Goal: Find specific page/section: Find specific page/section

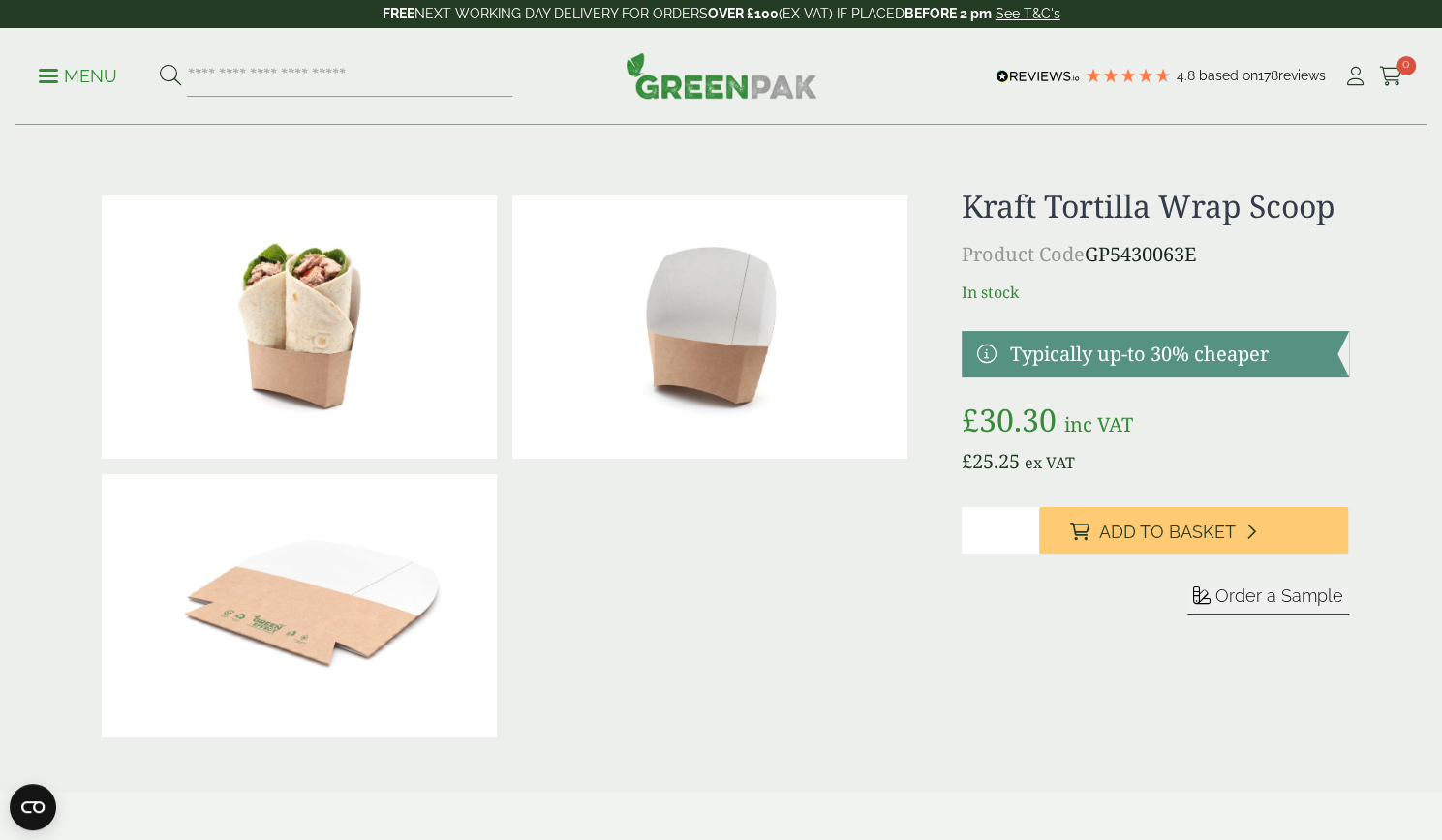
click at [52, 78] on p "Menu" at bounding box center [78, 77] width 78 height 23
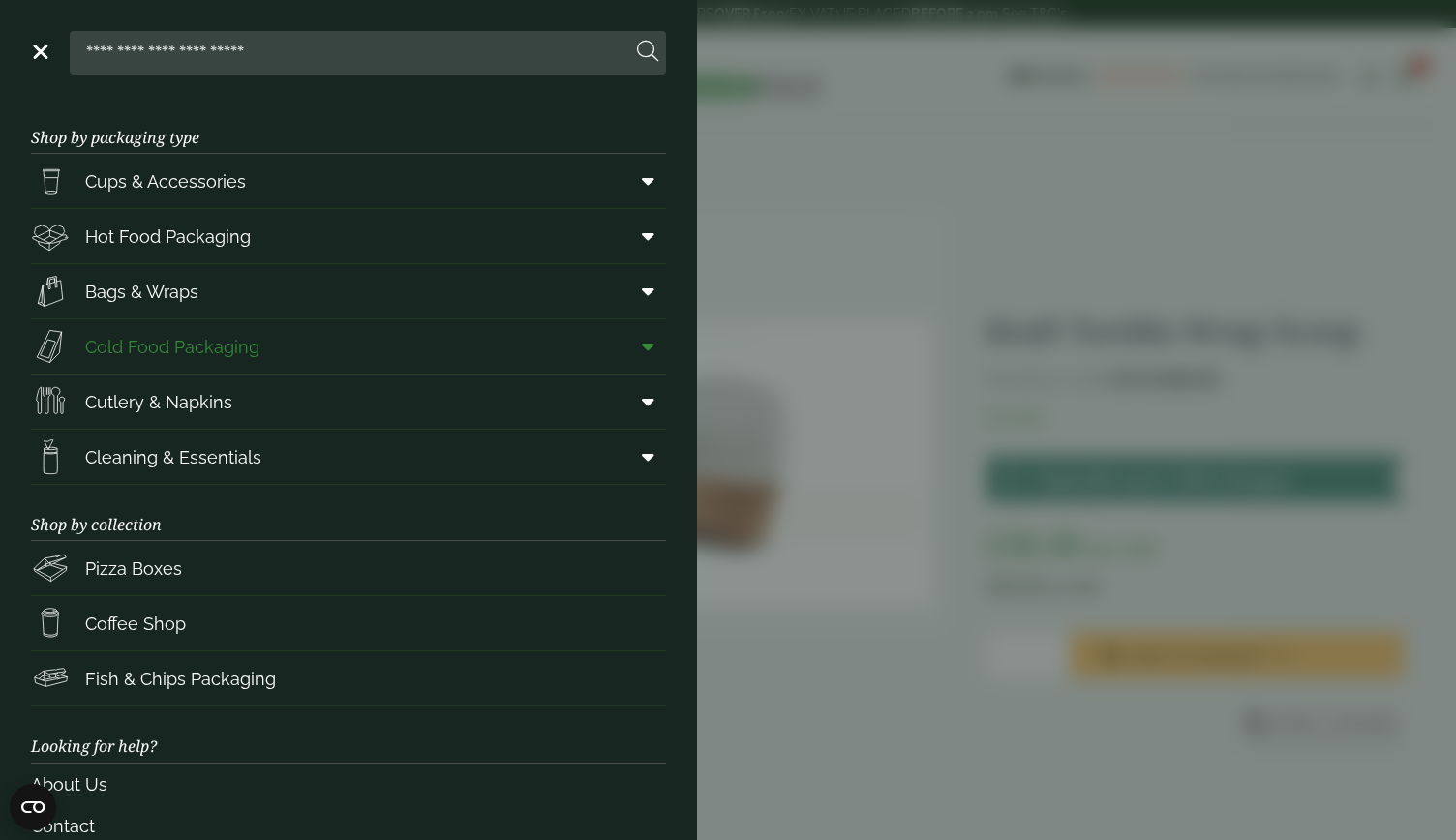
click at [626, 345] on span at bounding box center [644, 347] width 44 height 37
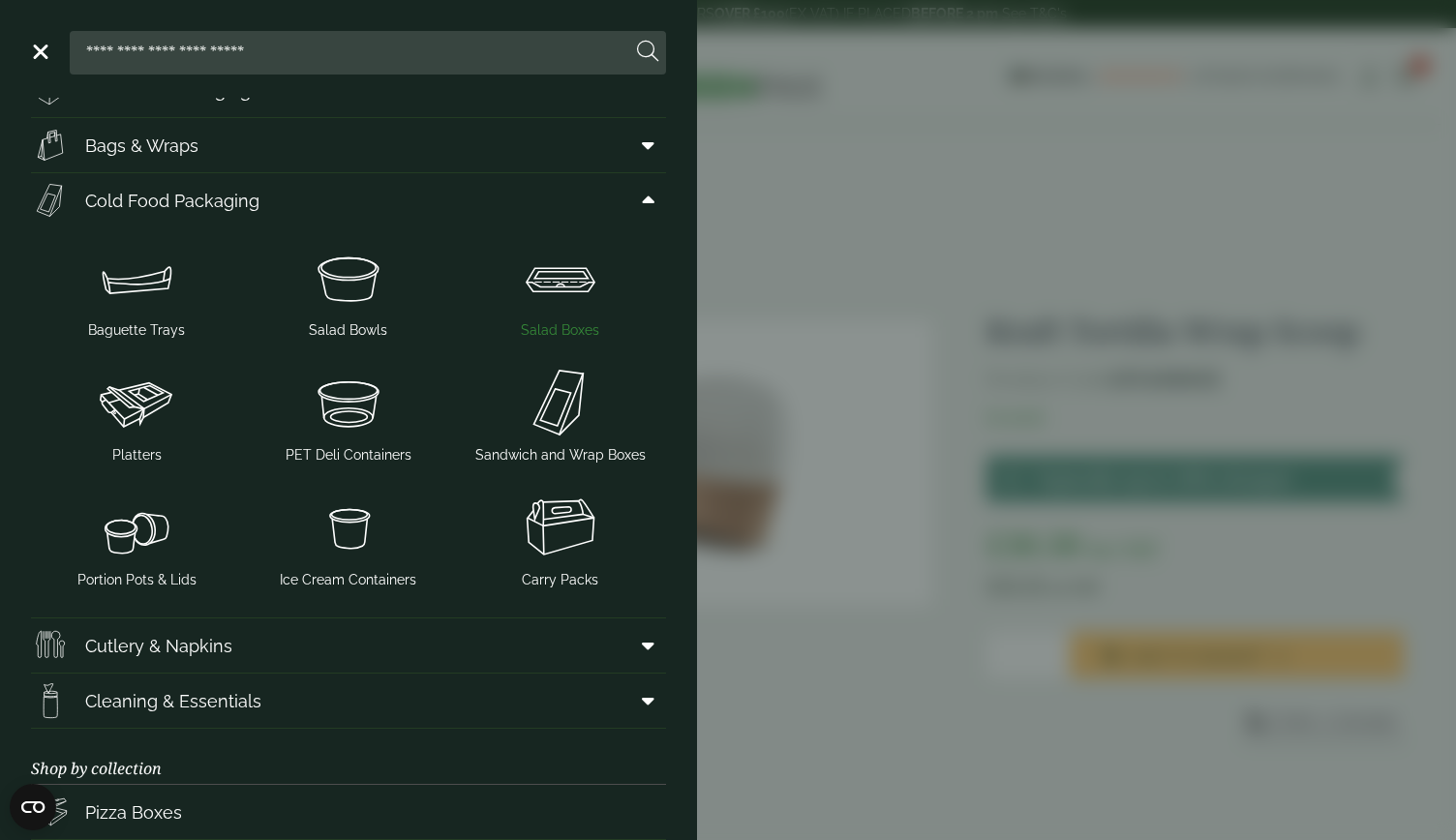
scroll to position [200, 0]
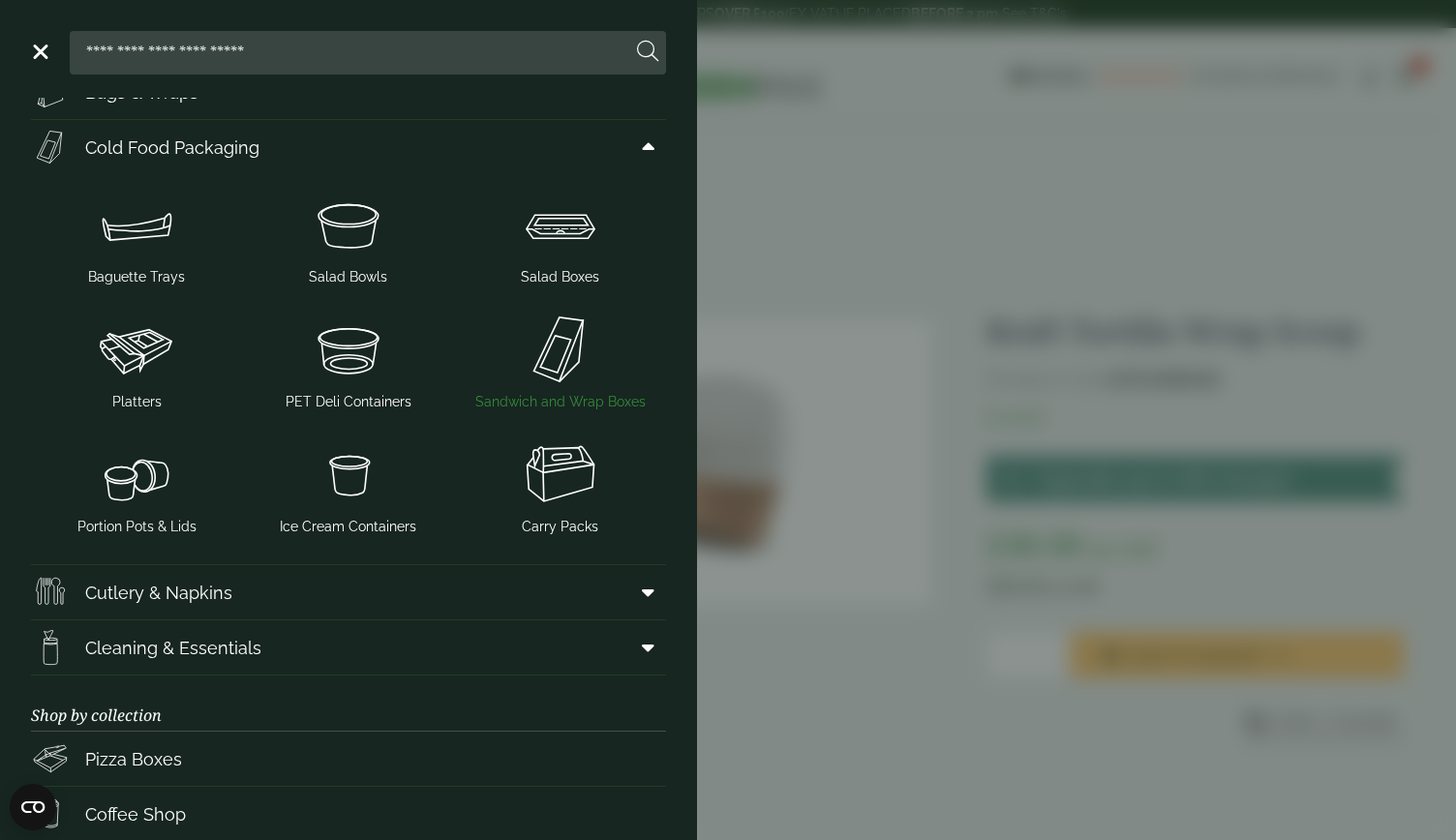
click at [556, 368] on img at bounding box center [560, 349] width 197 height 77
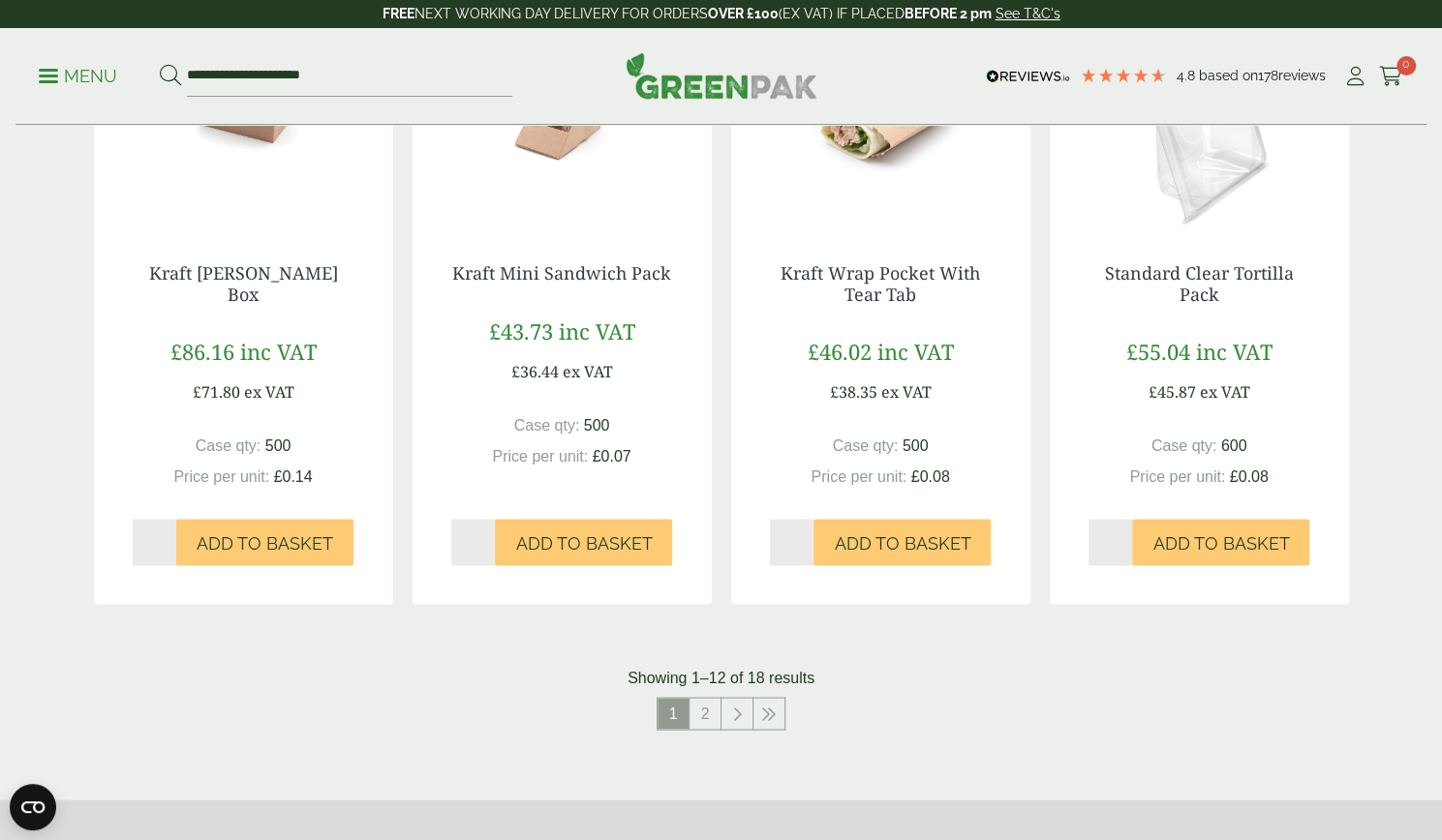
scroll to position [1777, 0]
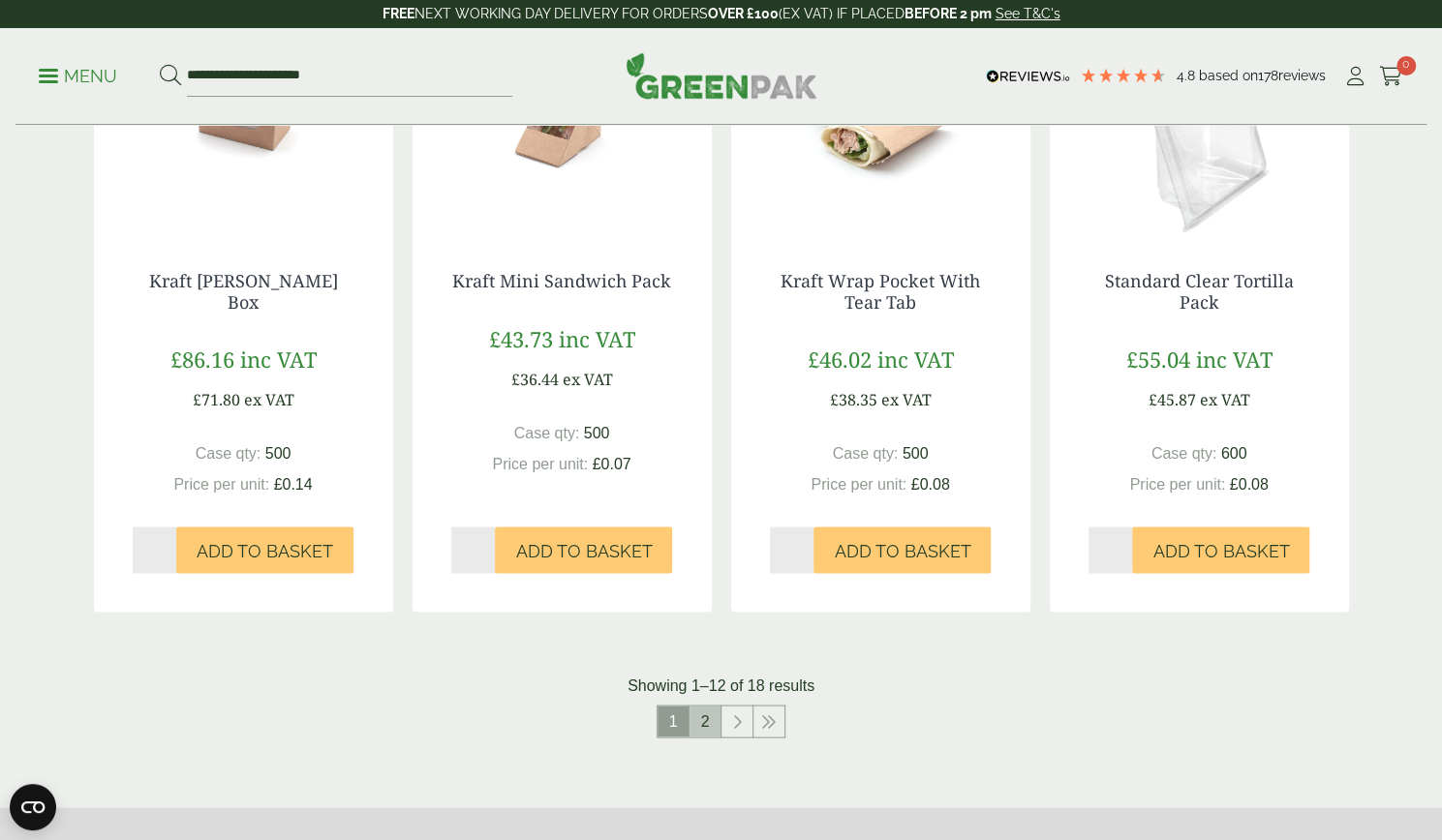
click at [705, 706] on link "2" at bounding box center [705, 721] width 31 height 31
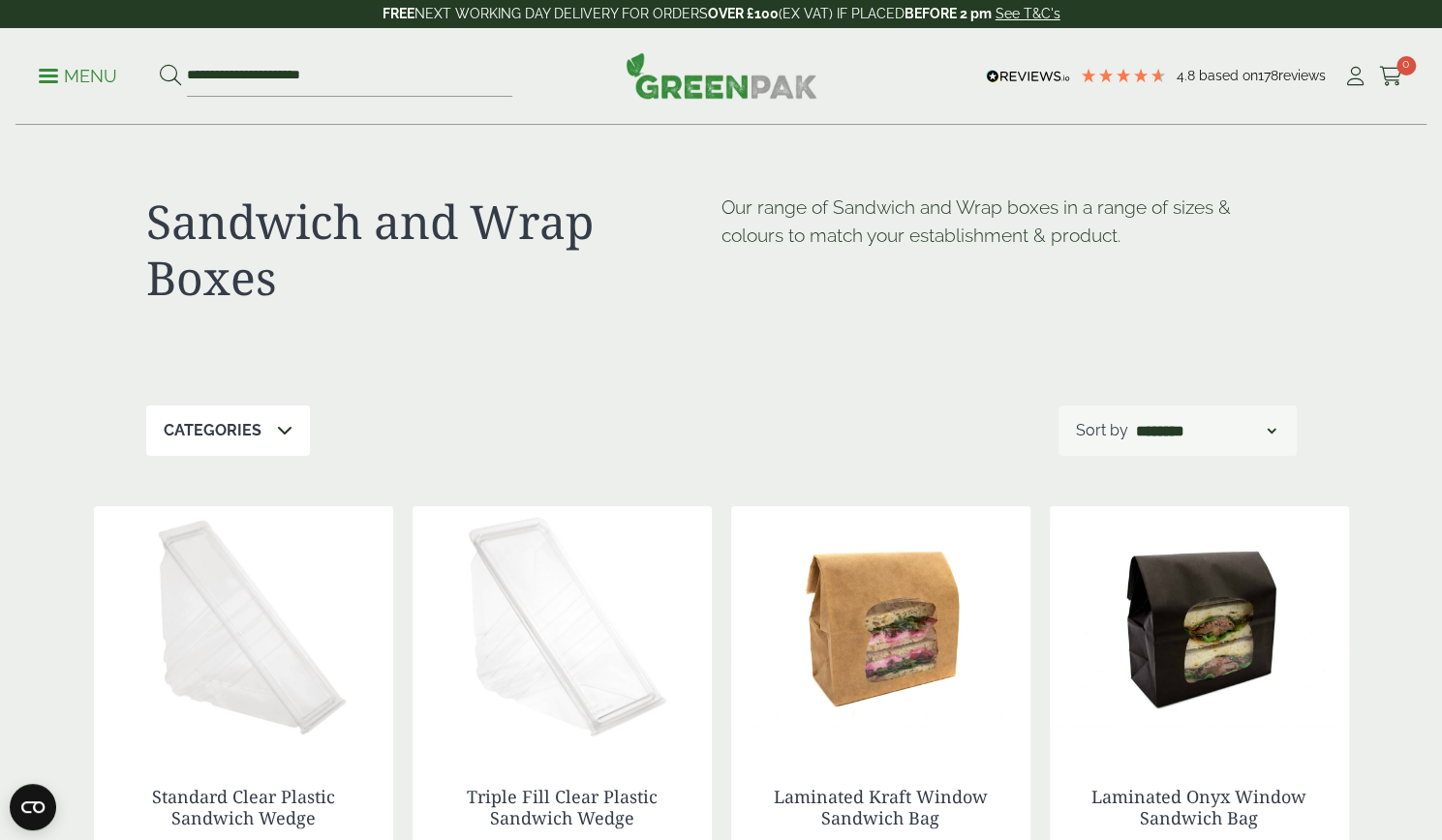
scroll to position [141, 0]
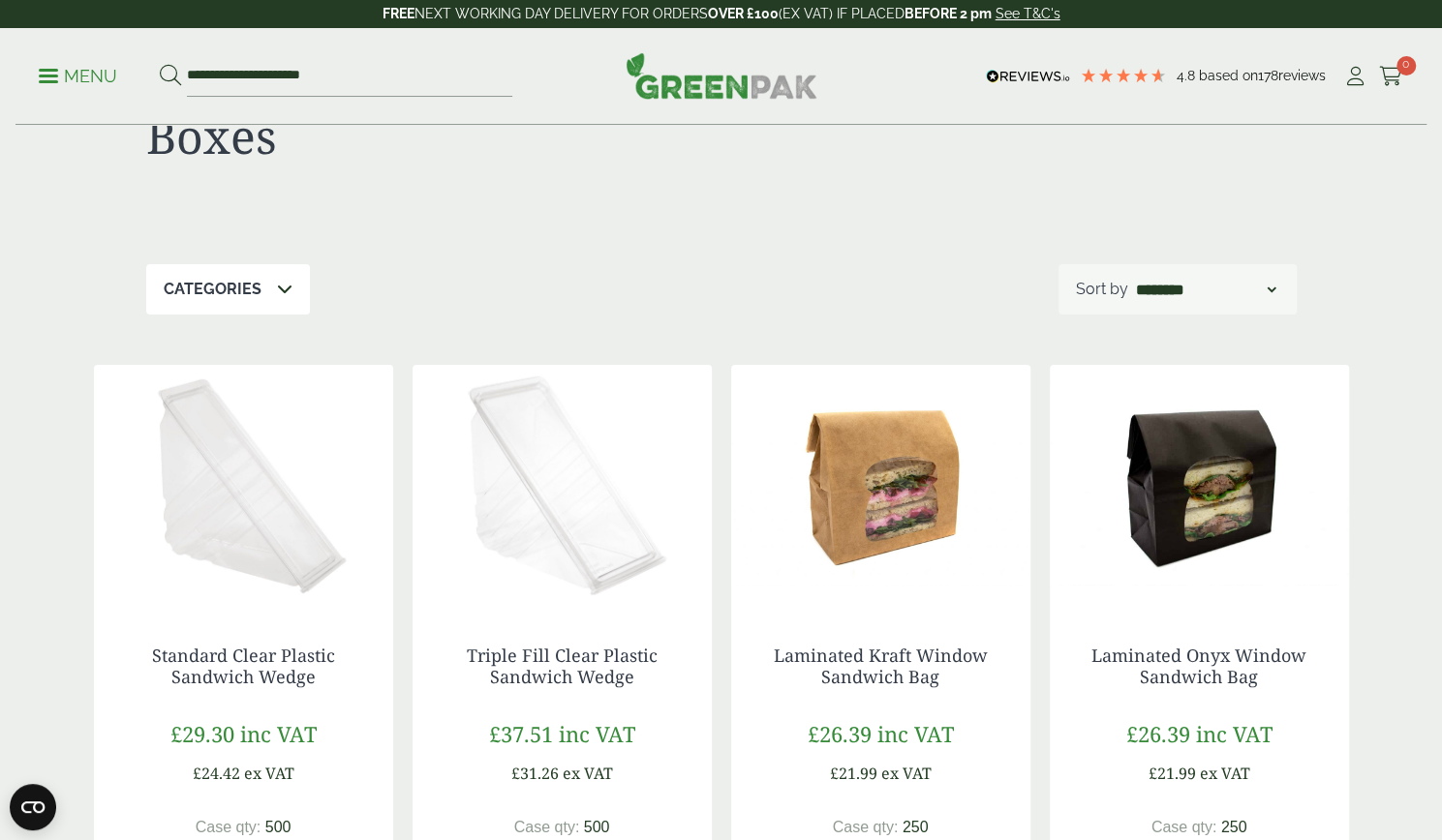
scroll to position [1777, 0]
